Goal: Book appointment/travel/reservation

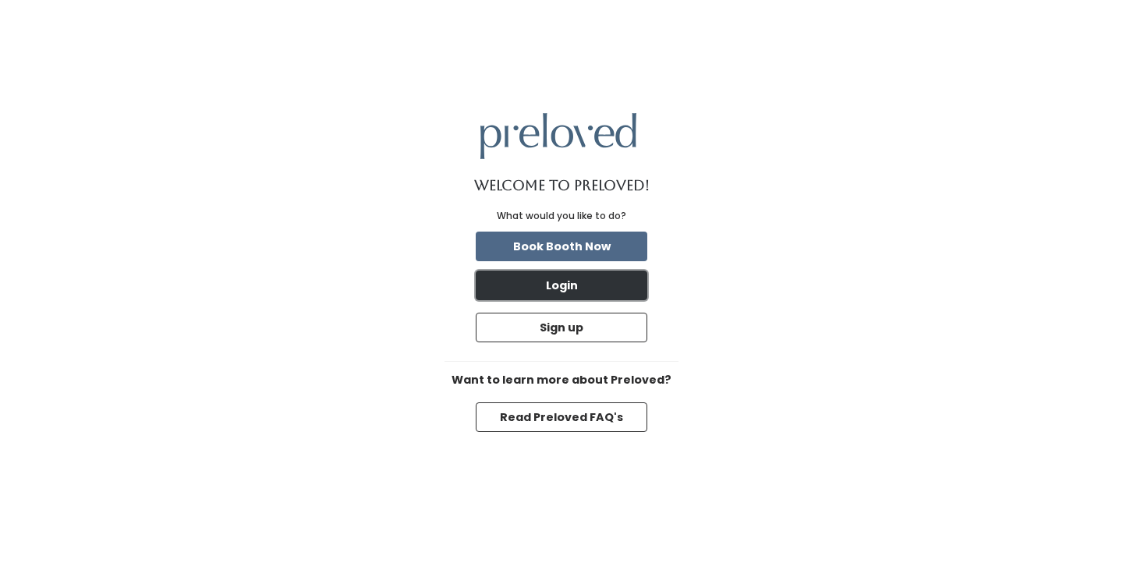
click at [567, 271] on button "Login" at bounding box center [562, 286] width 172 height 30
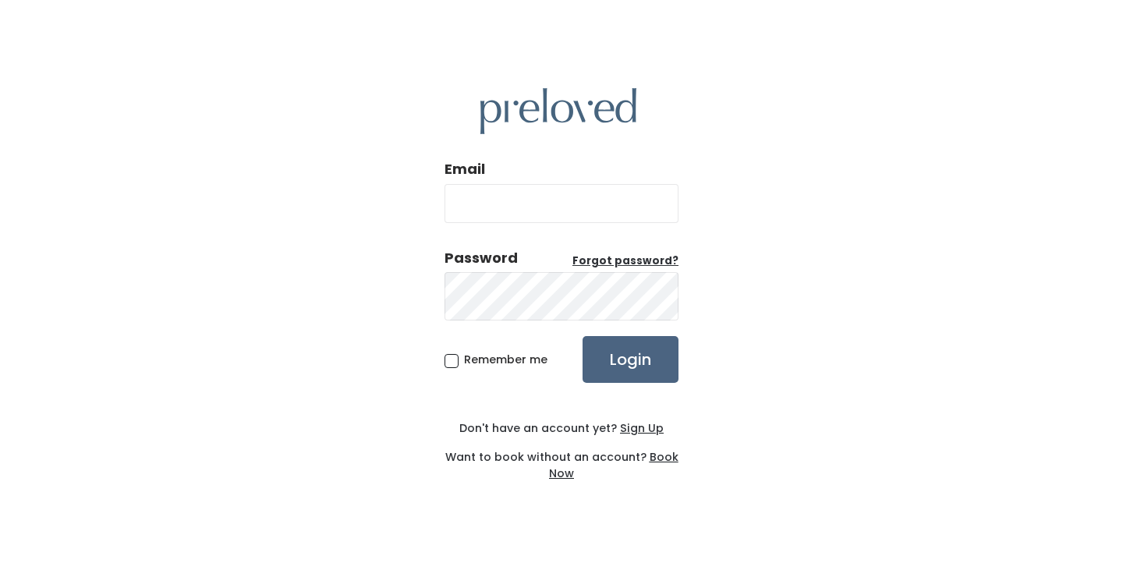
type input "bjsimmons73@gmail.com"
click at [622, 337] on input "Login" at bounding box center [631, 359] width 96 height 47
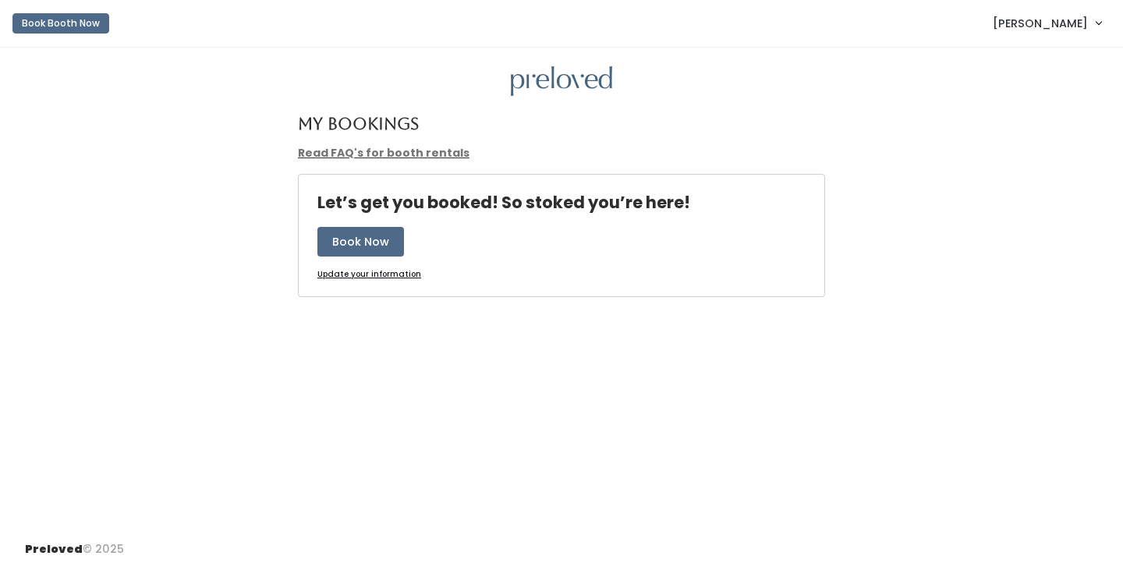
click at [386, 280] on u "Update your information" at bounding box center [369, 274] width 104 height 12
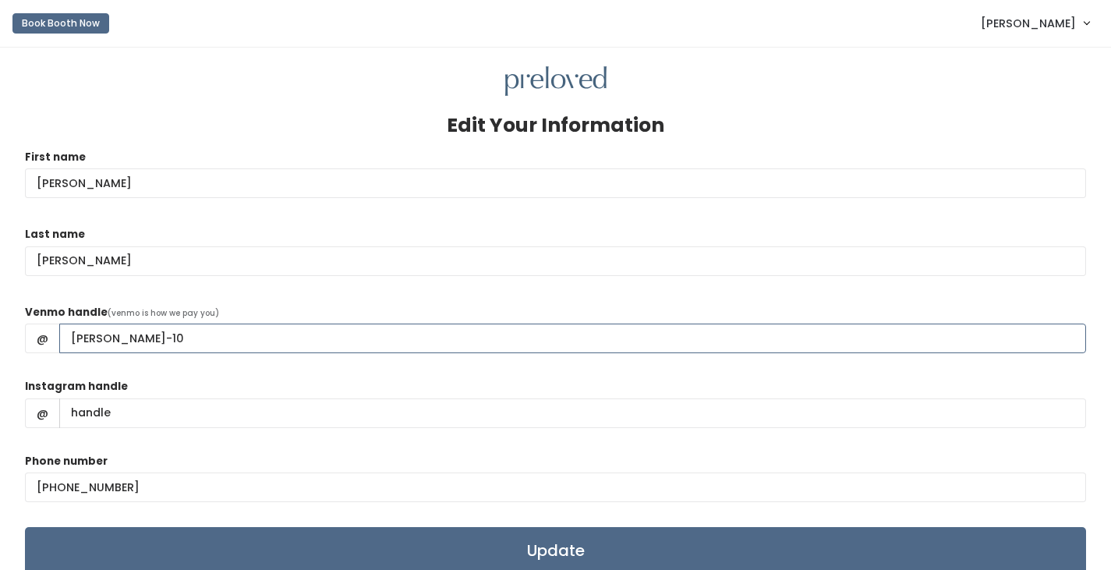
click at [97, 353] on input "brenda-simmons-10" at bounding box center [572, 339] width 1027 height 30
click at [152, 353] on input "Brenda-simmons-10" at bounding box center [572, 339] width 1027 height 30
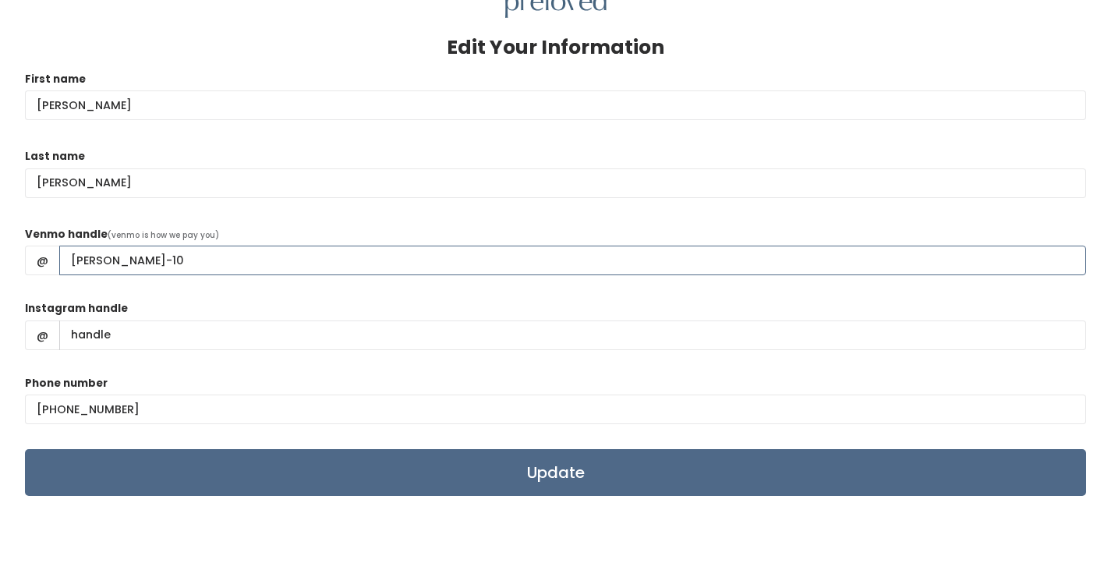
scroll to position [156, 0]
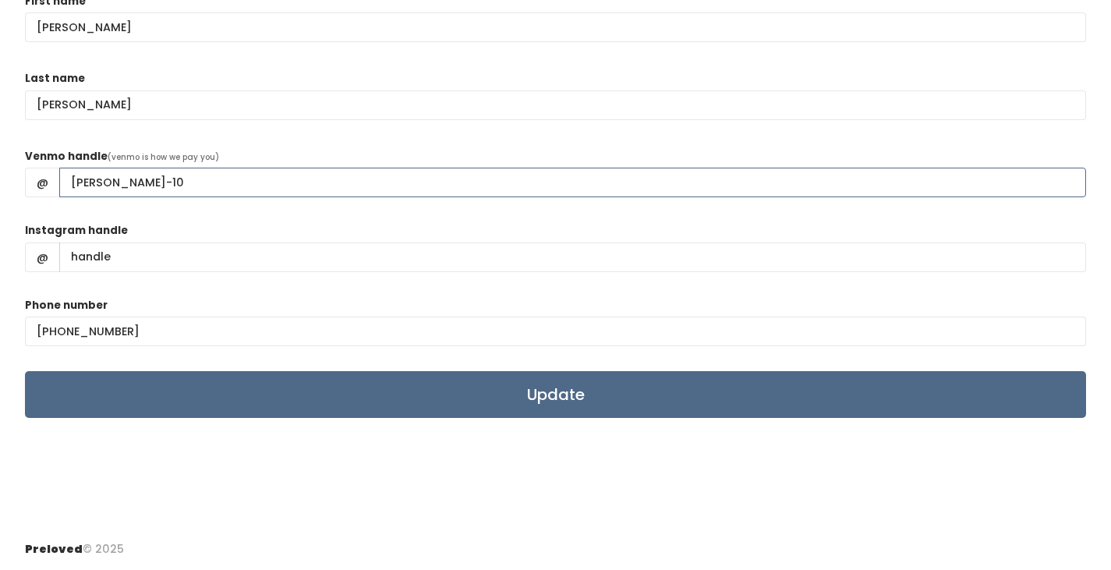
type input "Brenda-Simmons-10"
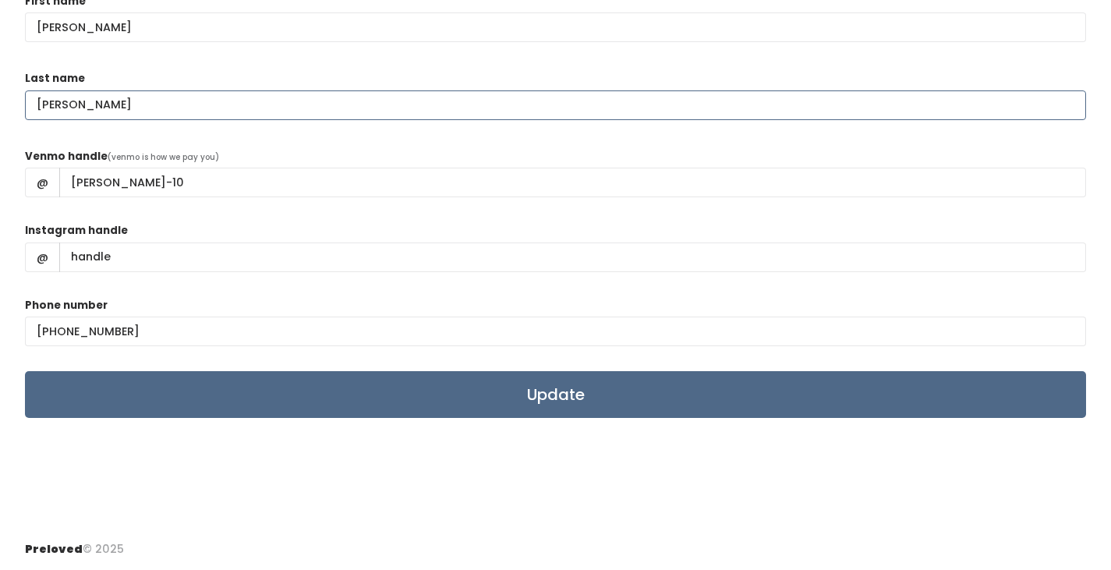
drag, startPoint x: 136, startPoint y: 160, endPoint x: 0, endPoint y: 158, distance: 136.5
click at [0, 158] on div "Edit Your Information First name Brenda Last name SIMMONS Venmo handle (venmo i…" at bounding box center [555, 211] width 1111 height 638
type input "Simmons"
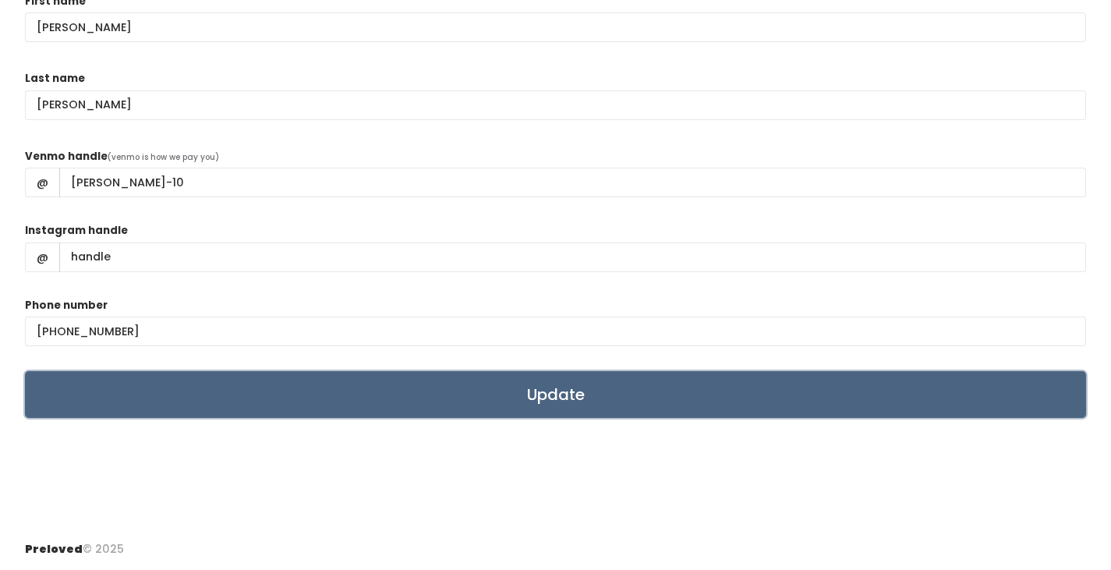
click at [466, 418] on input "Update" at bounding box center [555, 394] width 1061 height 47
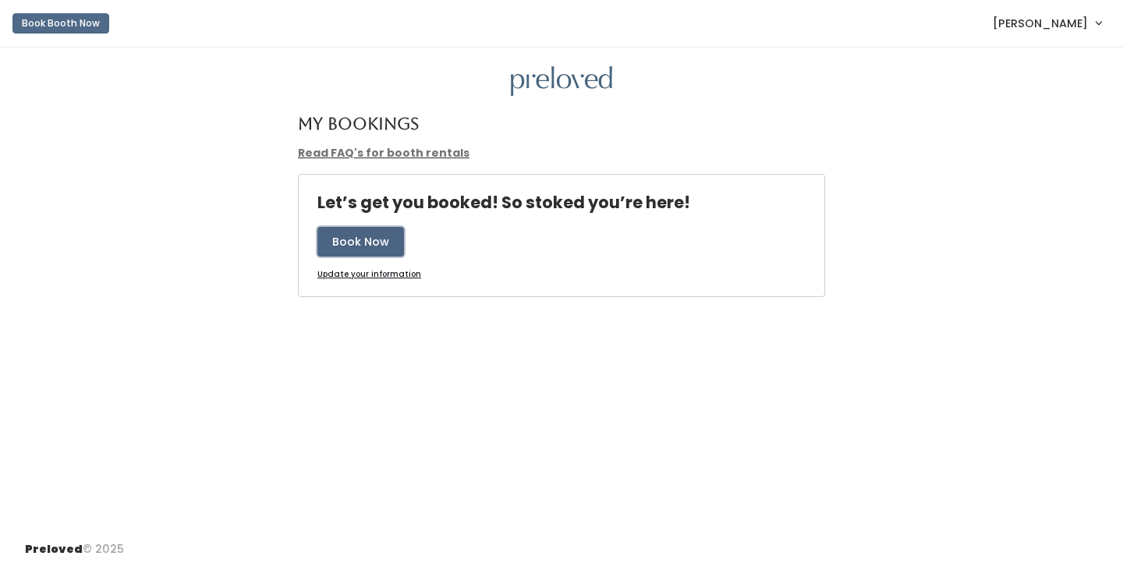
click at [389, 257] on button "Book Now" at bounding box center [360, 242] width 87 height 30
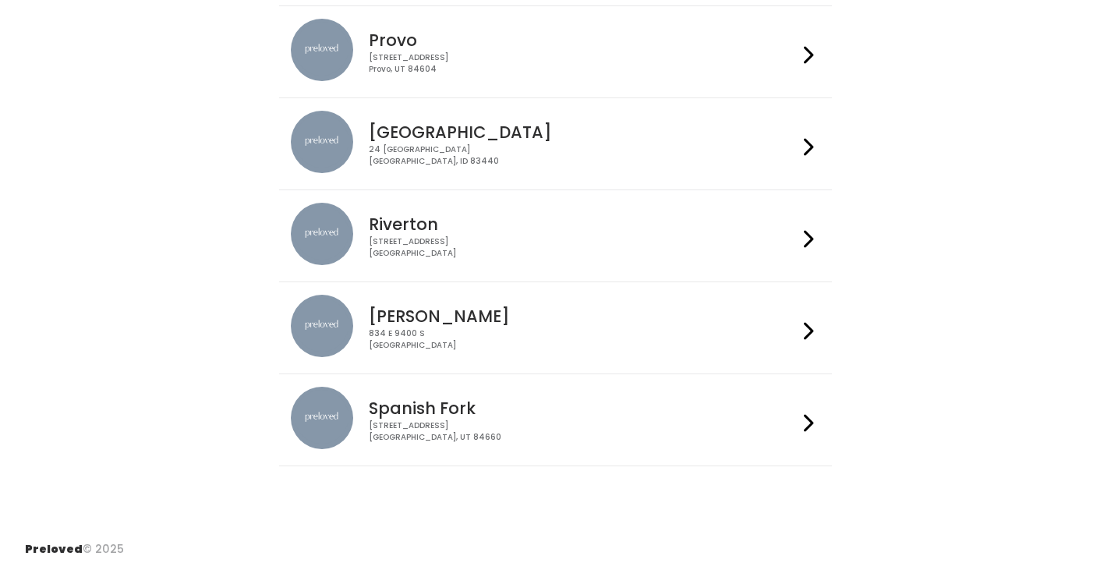
scroll to position [702, 0]
click at [804, 231] on icon at bounding box center [809, 239] width 10 height 23
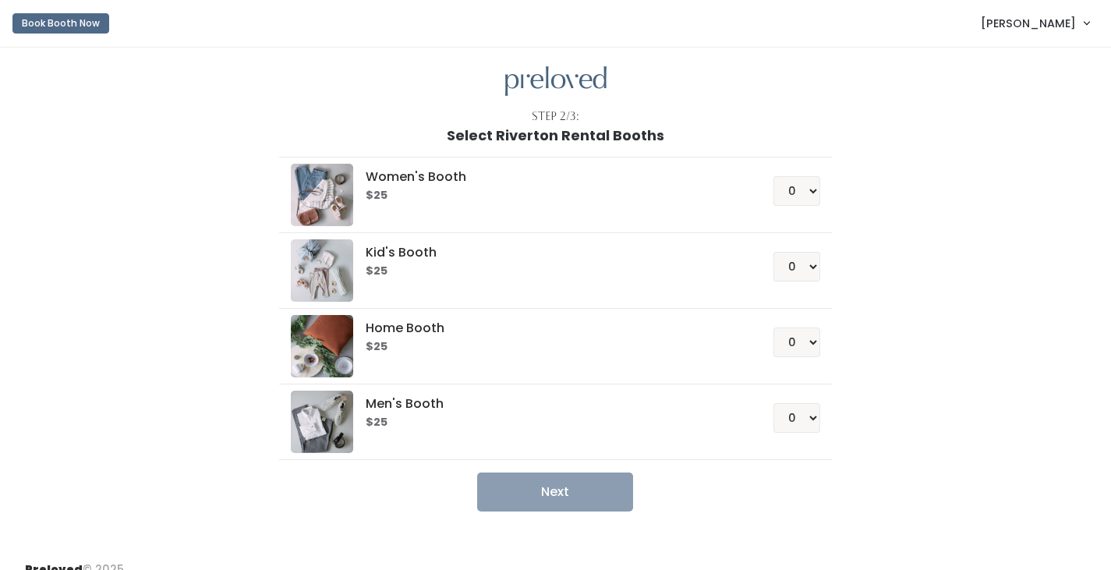
click at [1083, 27] on link "[PERSON_NAME]" at bounding box center [1036, 23] width 140 height 34
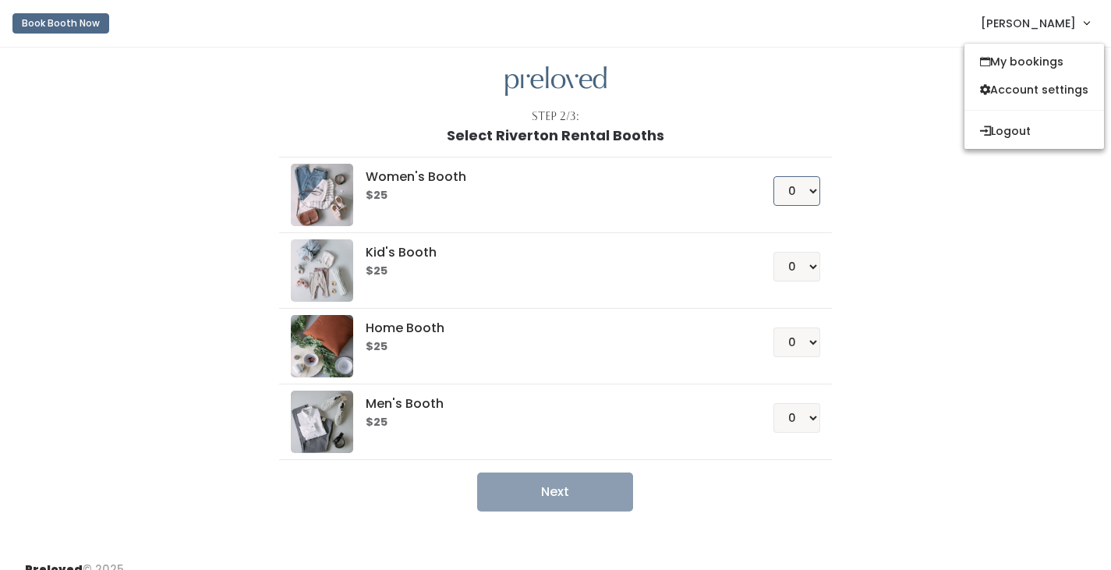
click at [808, 206] on select "0 1 2 3 4" at bounding box center [797, 191] width 47 height 30
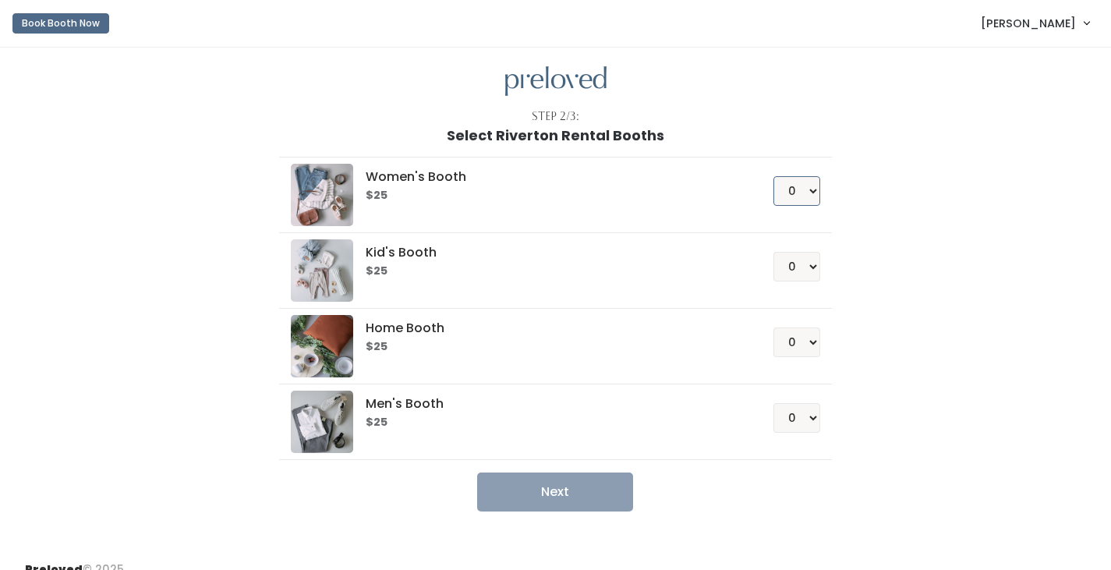
select select "1"
click at [774, 203] on select "0 1 2 3 4" at bounding box center [797, 191] width 47 height 30
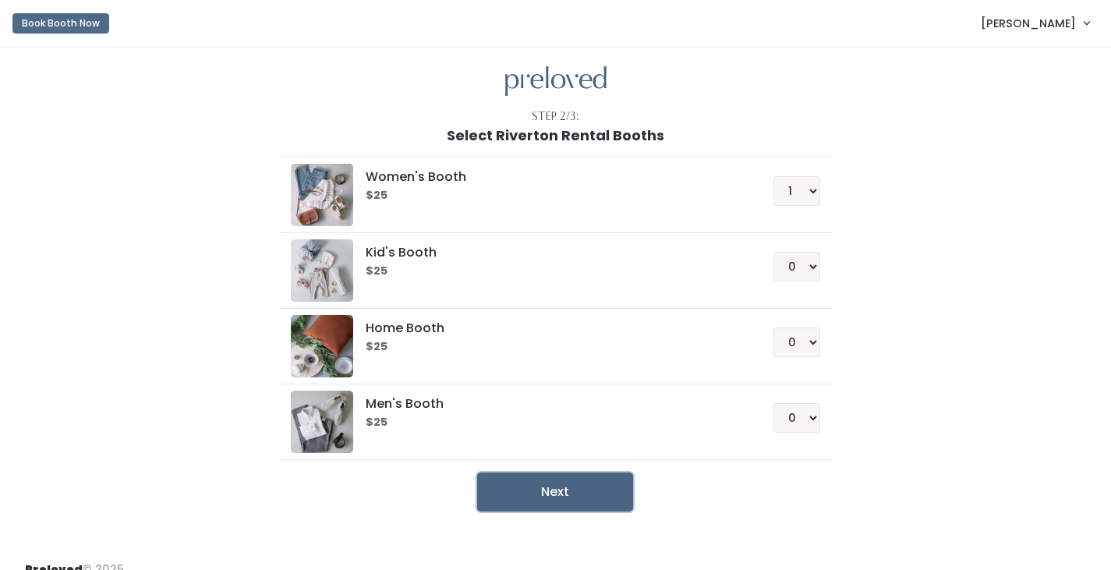
click at [572, 512] on button "Next" at bounding box center [555, 492] width 156 height 39
click at [558, 512] on button "Next" at bounding box center [555, 492] width 156 height 39
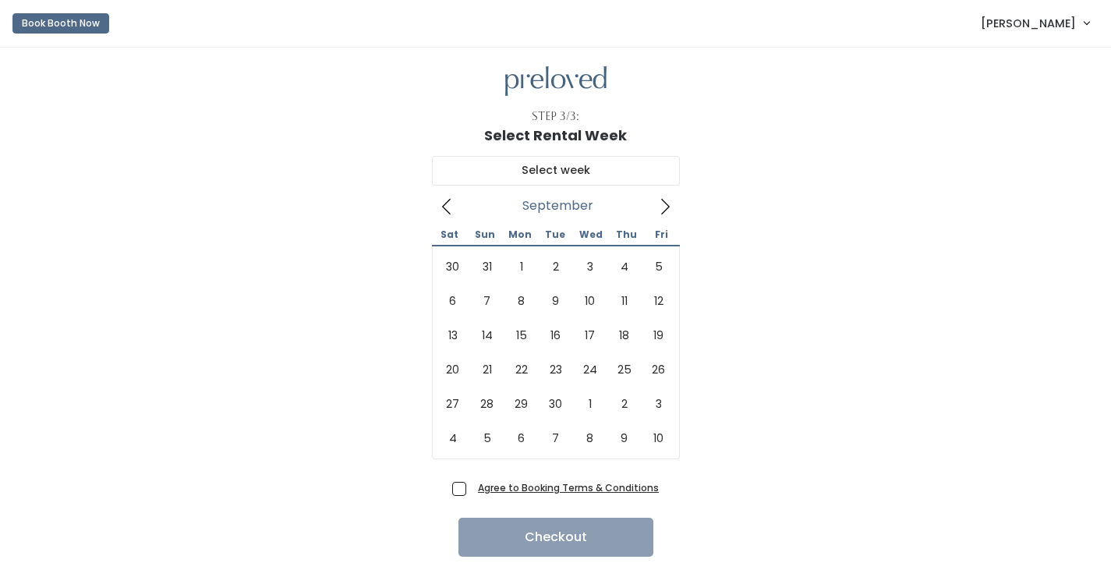
click at [670, 214] on icon at bounding box center [665, 207] width 9 height 16
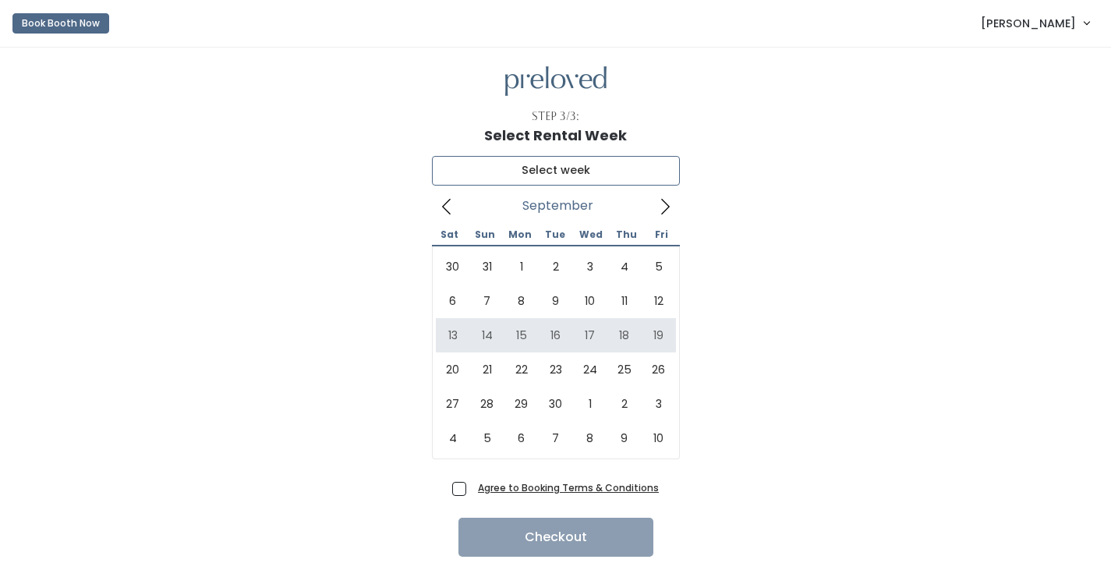
type input "[DATE] to [DATE]"
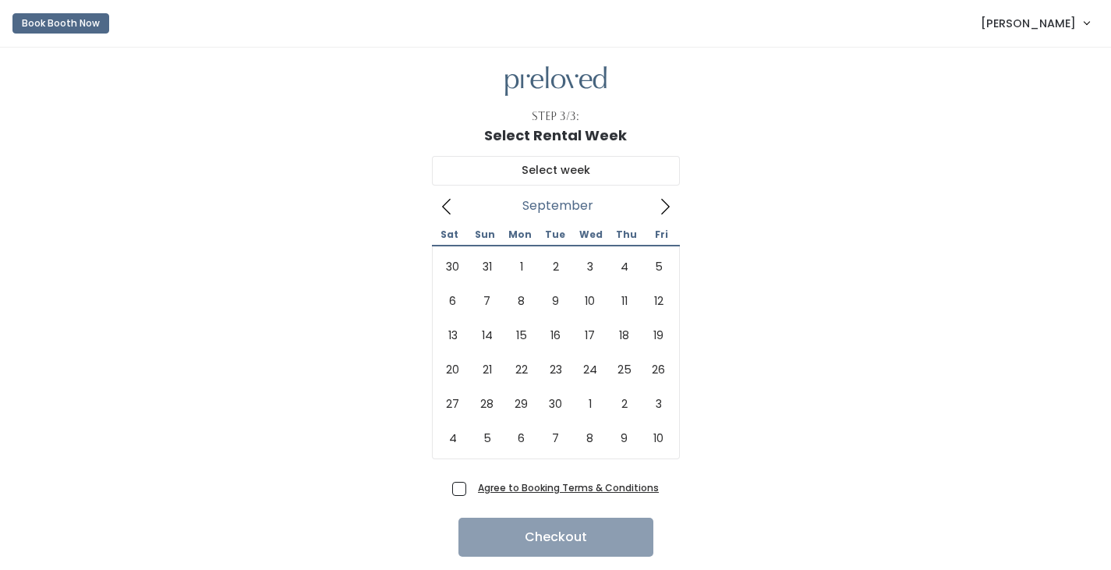
click at [674, 215] on icon at bounding box center [665, 206] width 17 height 17
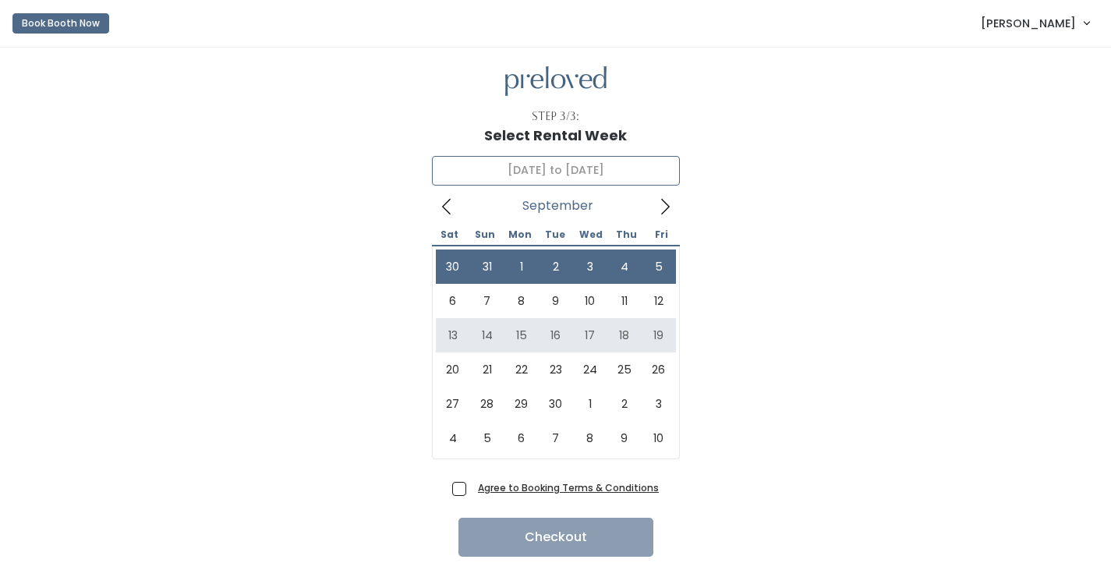
type input "[DATE] to [DATE]"
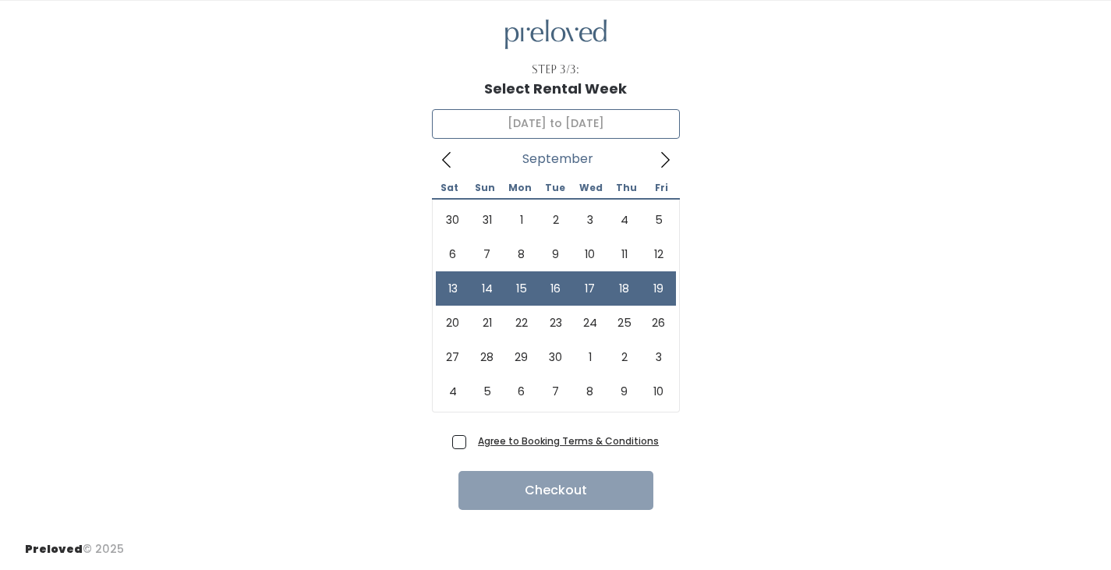
scroll to position [180, 0]
click at [472, 433] on span "Agree to Booking Terms & Conditions" at bounding box center [565, 441] width 187 height 16
click at [472, 433] on input "Agree to Booking Terms & Conditions" at bounding box center [477, 438] width 10 height 10
checkbox input "true"
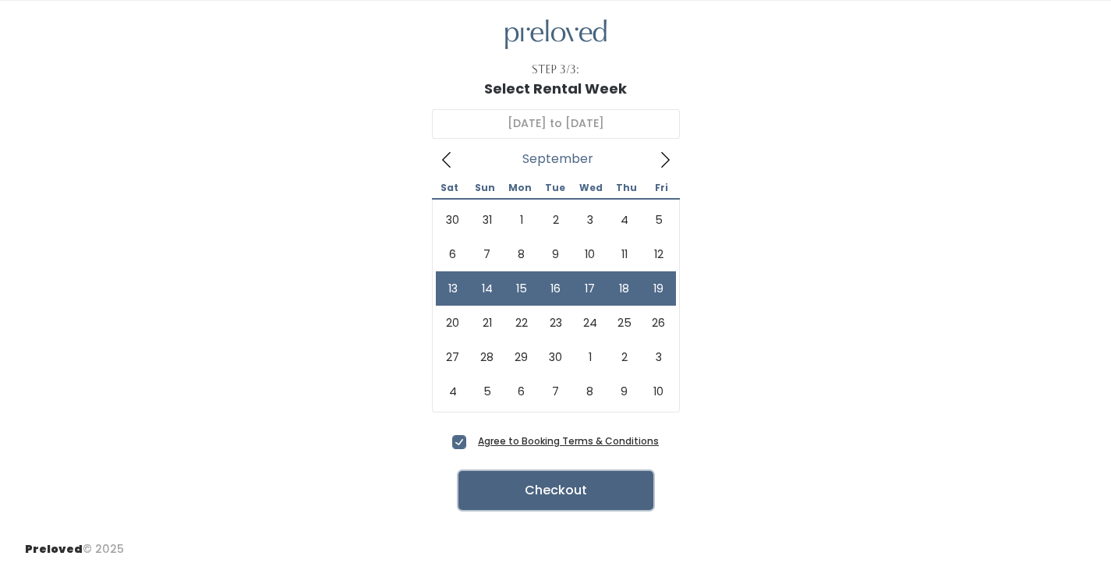
click at [555, 472] on button "Checkout" at bounding box center [556, 490] width 195 height 39
